Goal: Obtain resource: Download file/media

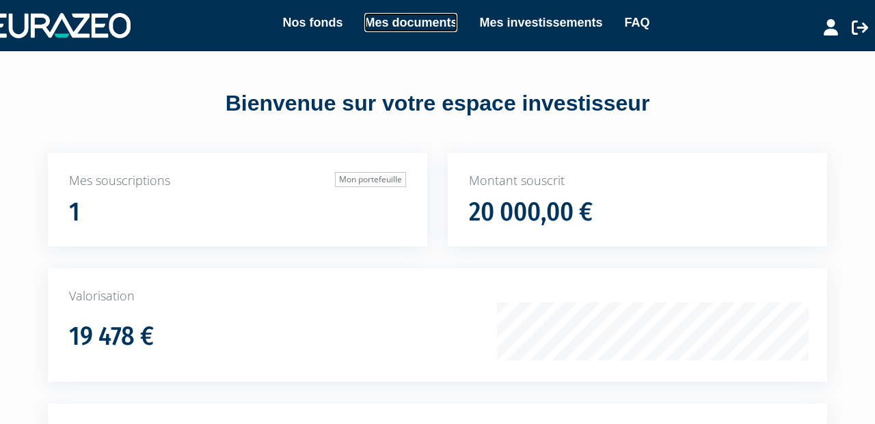
click at [409, 20] on link "Mes documents" at bounding box center [410, 22] width 93 height 19
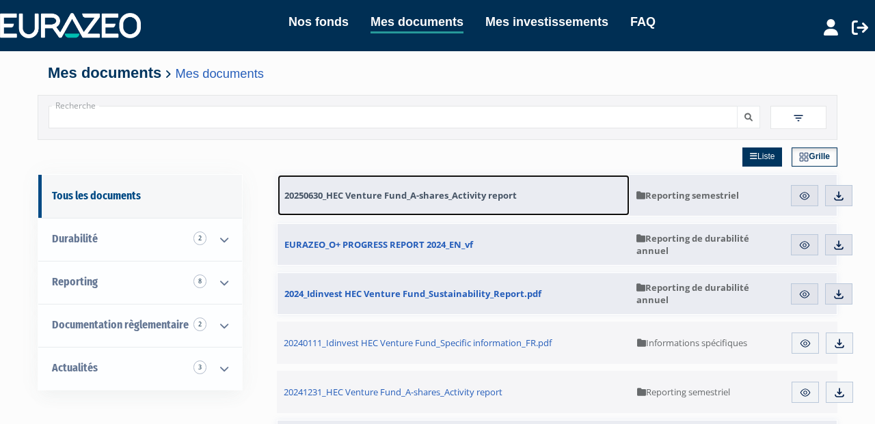
click at [439, 194] on span "20250630_HEC Venture Fund_A-shares_Activity report" at bounding box center [400, 195] width 232 height 12
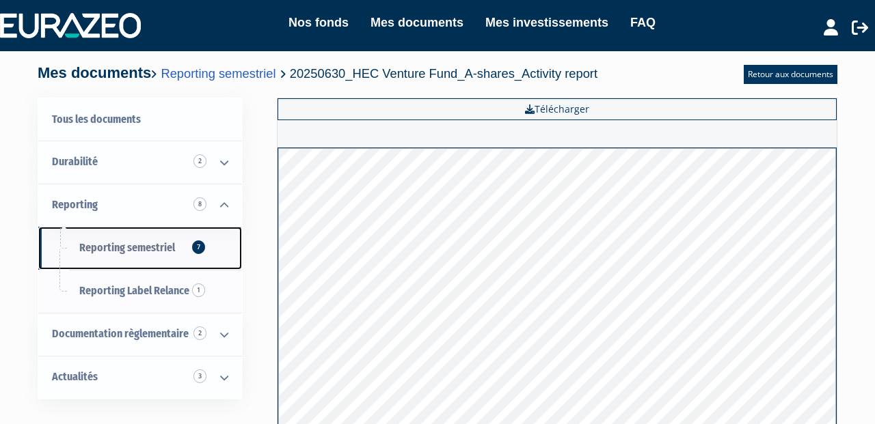
click at [210, 252] on link "Reporting semestriel 7" at bounding box center [140, 248] width 204 height 43
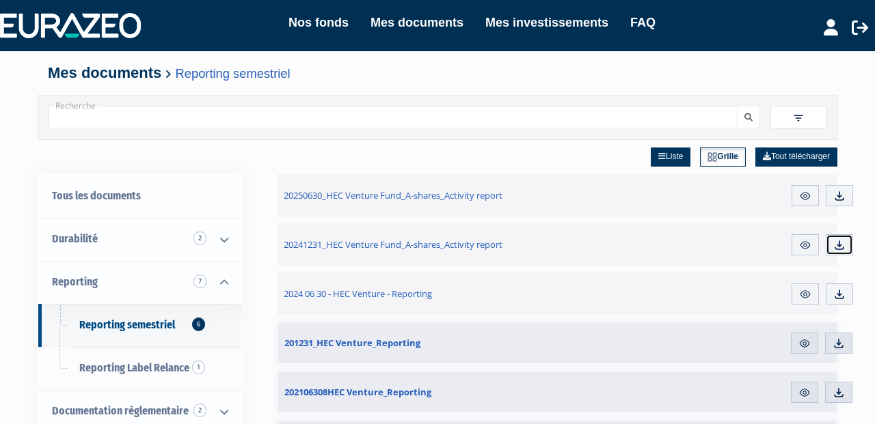
click at [840, 248] on img at bounding box center [839, 245] width 12 height 12
